Goal: Navigation & Orientation: Find specific page/section

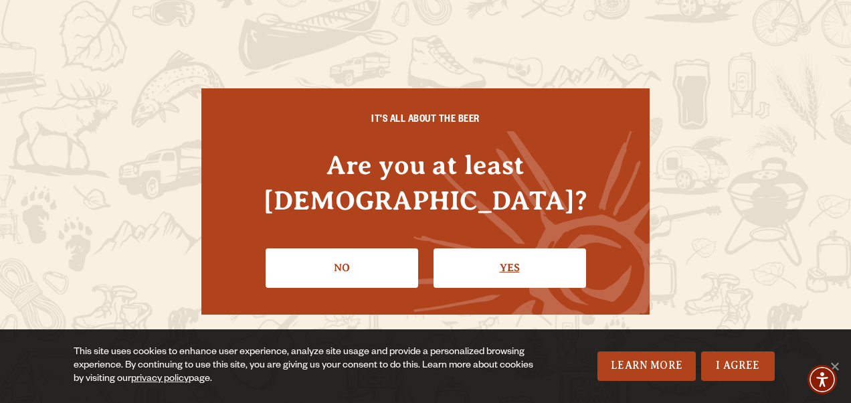
click at [565, 248] on link "Yes" at bounding box center [510, 267] width 153 height 39
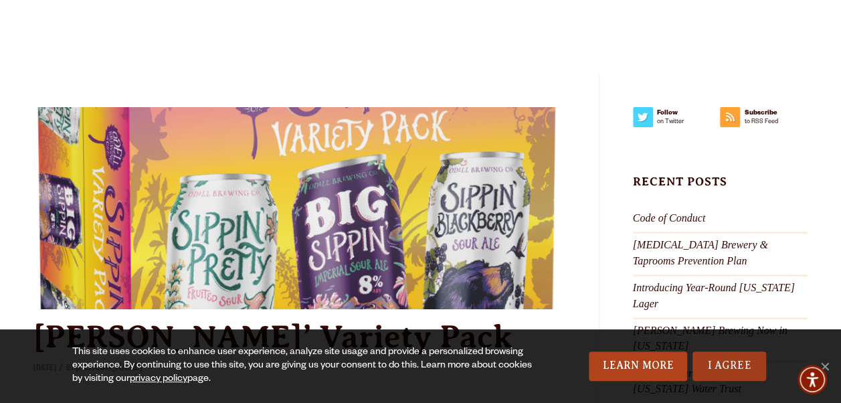
click at [760, 374] on link "I Agree" at bounding box center [729, 365] width 74 height 29
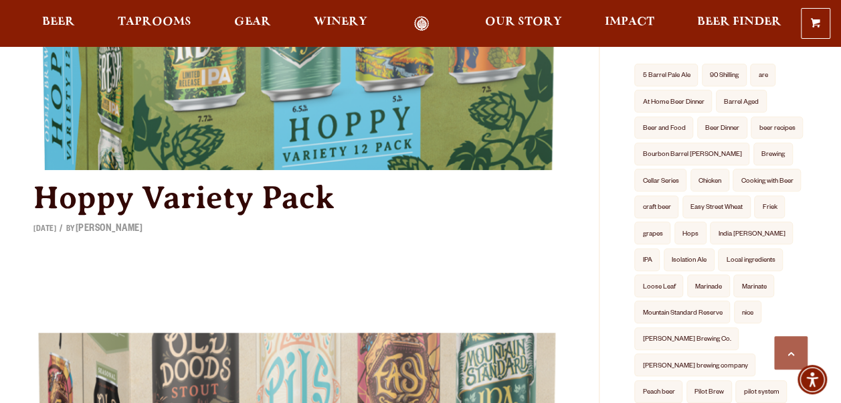
scroll to position [510, 0]
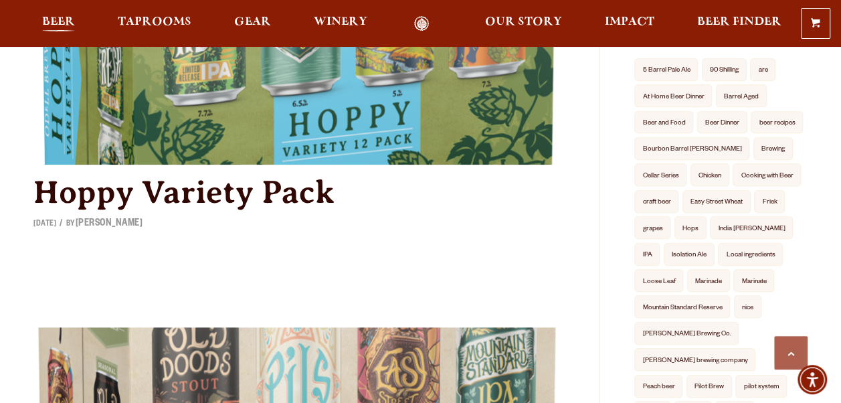
click at [63, 20] on span "Beer" at bounding box center [58, 22] width 33 height 11
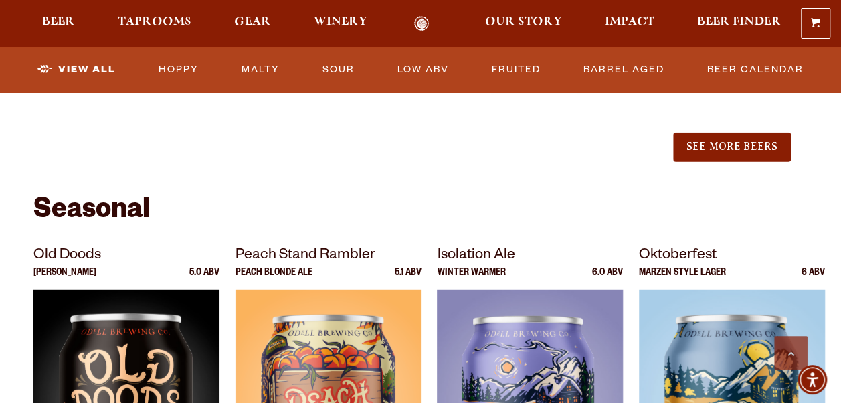
scroll to position [1733, 0]
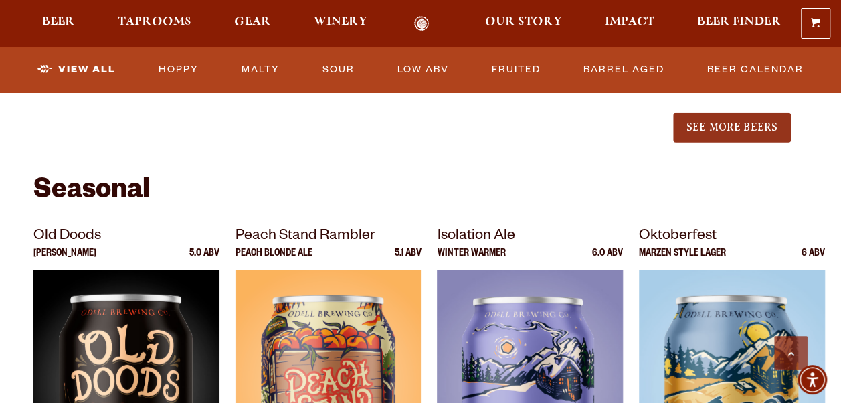
click at [728, 125] on button "See More Beers" at bounding box center [732, 127] width 118 height 29
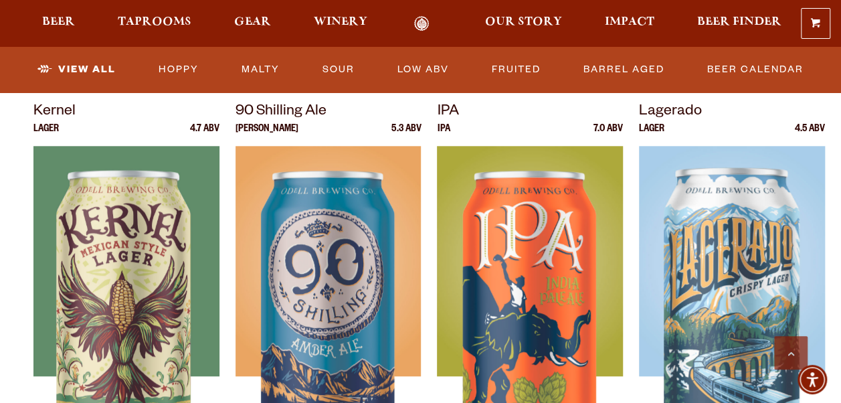
scroll to position [572, 0]
